Goal: Navigation & Orientation: Find specific page/section

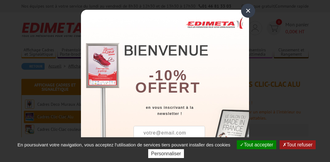
click at [246, 11] on div "×" at bounding box center [248, 11] width 14 height 14
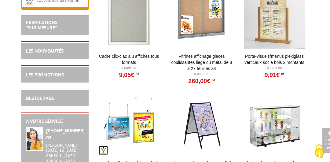
scroll to position [692, 0]
click at [39, 99] on link "DESTOCKAGE" at bounding box center [40, 98] width 28 height 6
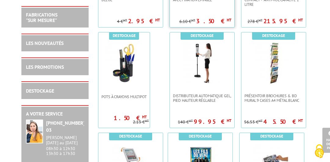
scroll to position [864, 0]
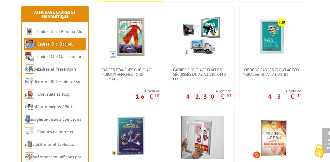
scroll to position [340, 0]
